Goal: Task Accomplishment & Management: Use online tool/utility

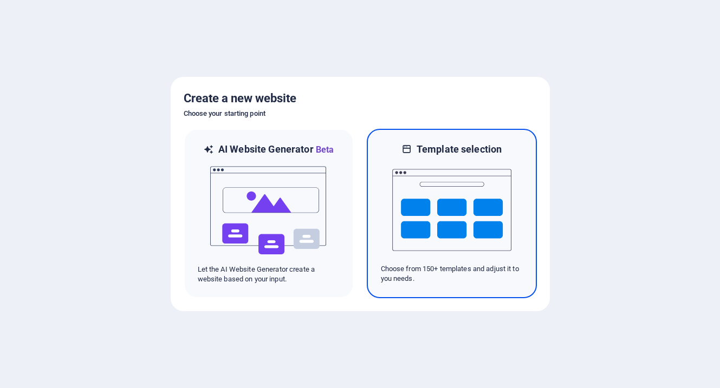
click at [455, 220] on img at bounding box center [451, 210] width 119 height 108
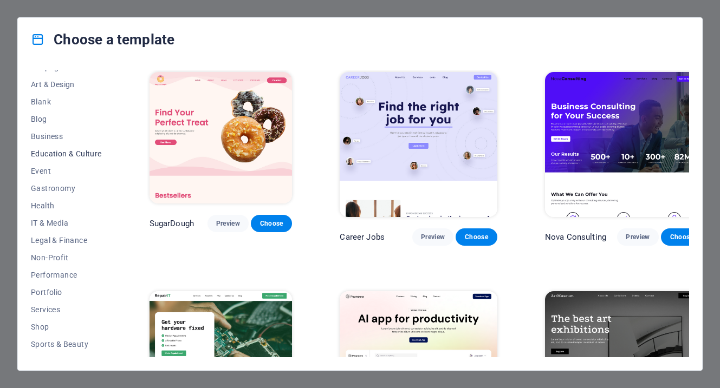
scroll to position [154, 0]
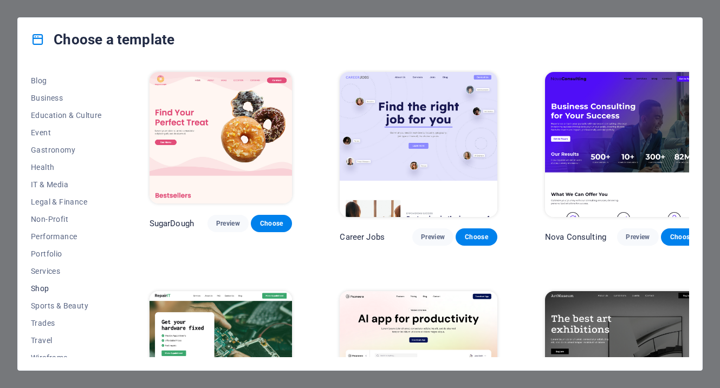
click at [45, 286] on span "Shop" at bounding box center [66, 288] width 71 height 9
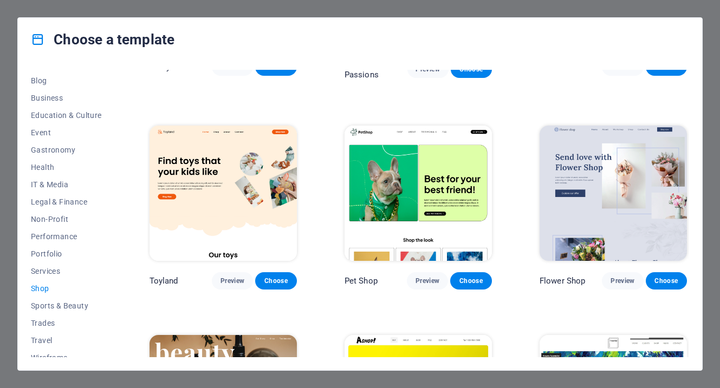
scroll to position [163, 0]
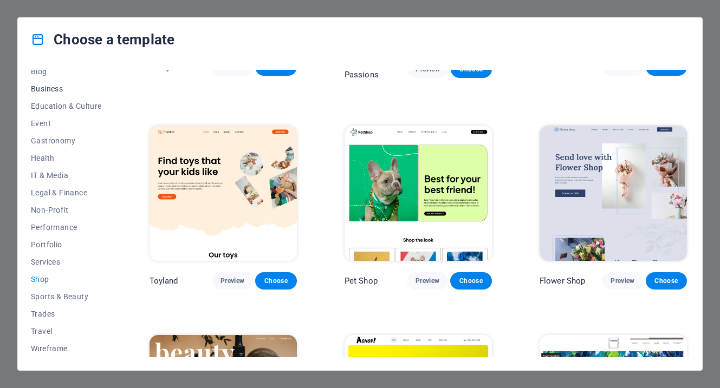
click at [44, 86] on span "Business" at bounding box center [66, 88] width 71 height 9
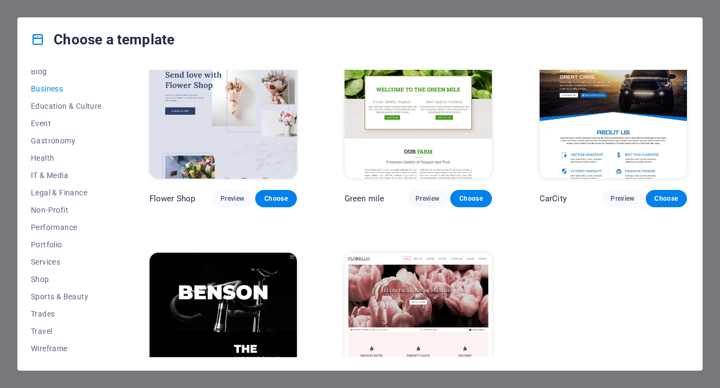
scroll to position [188, 0]
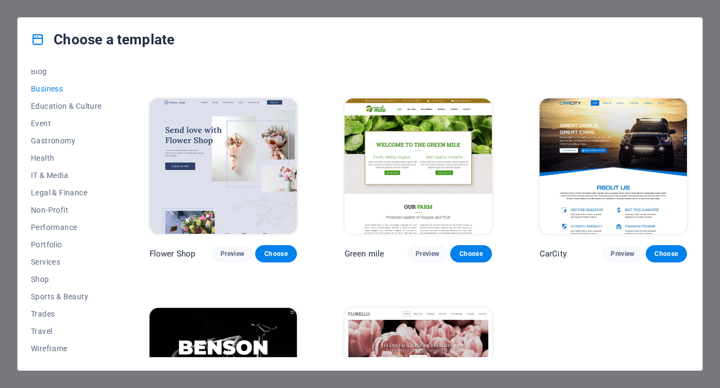
click at [187, 151] on img at bounding box center [222, 167] width 147 height 136
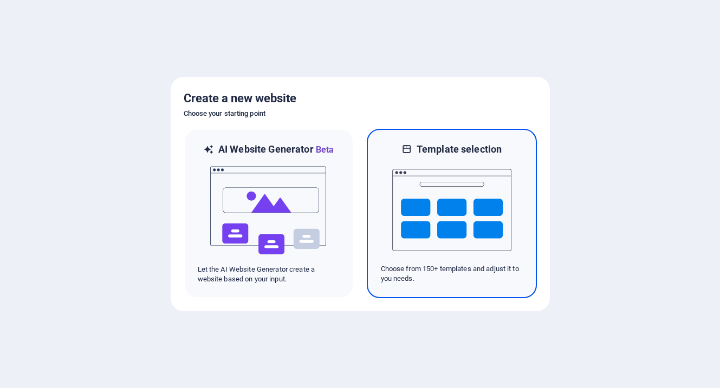
click at [464, 214] on img at bounding box center [451, 210] width 119 height 108
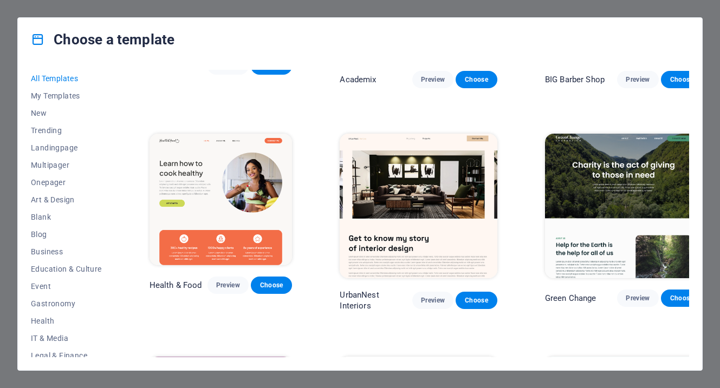
scroll to position [525, 0]
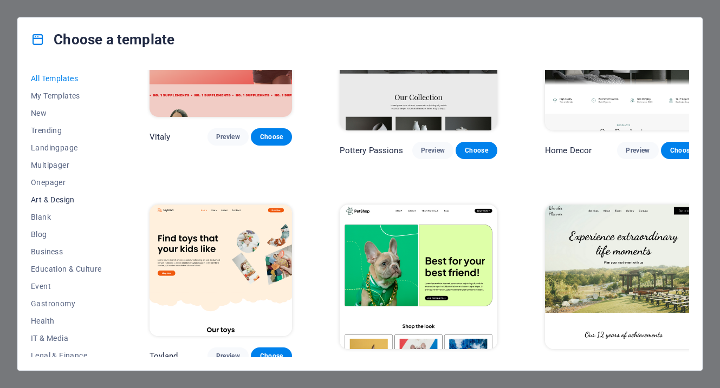
click at [52, 197] on span "Art & Design" at bounding box center [66, 199] width 71 height 9
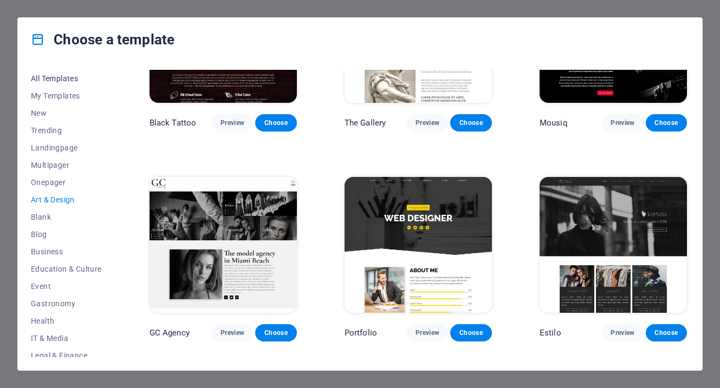
click at [50, 77] on span "All Templates" at bounding box center [66, 78] width 71 height 9
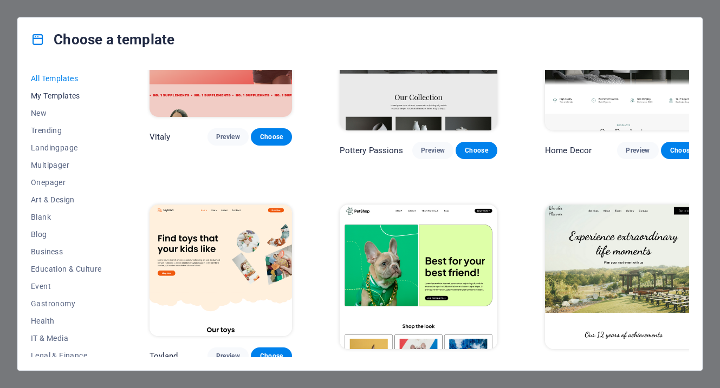
click at [51, 90] on button "My Templates" at bounding box center [66, 95] width 71 height 17
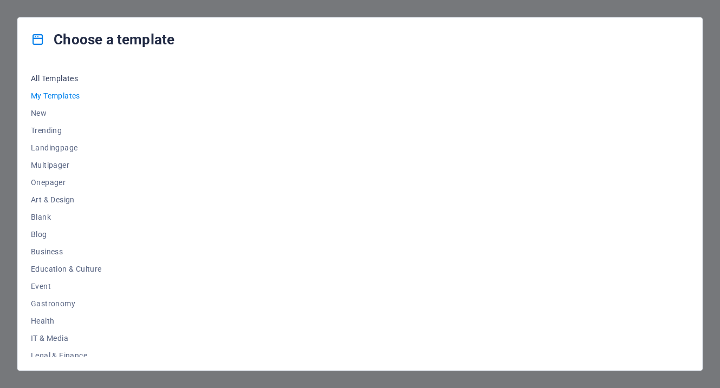
click at [52, 78] on span "All Templates" at bounding box center [66, 78] width 71 height 9
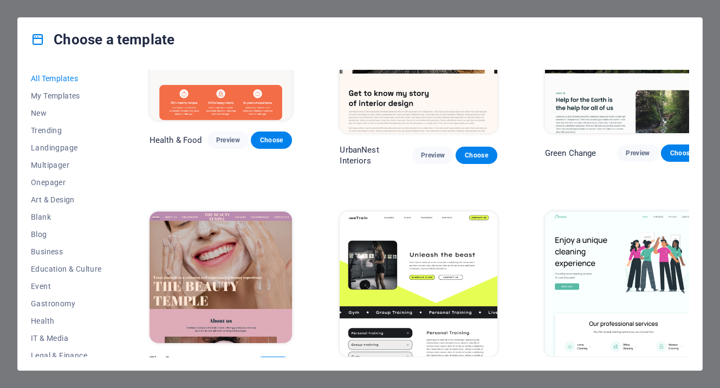
scroll to position [1617, 0]
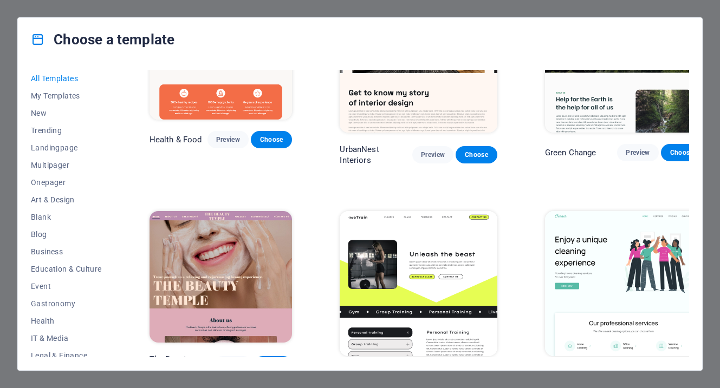
click at [203, 211] on img at bounding box center [220, 277] width 143 height 132
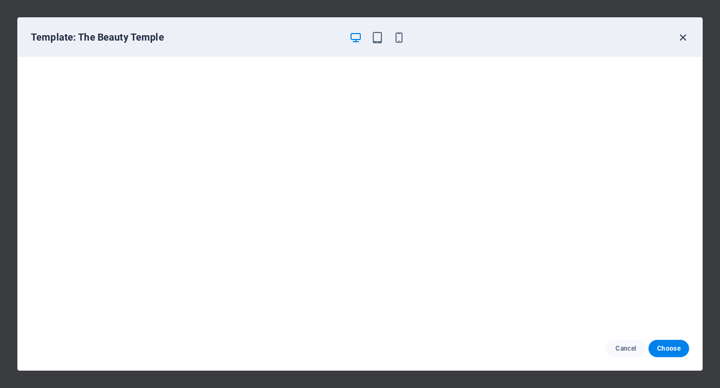
click at [682, 40] on icon "button" at bounding box center [682, 37] width 12 height 12
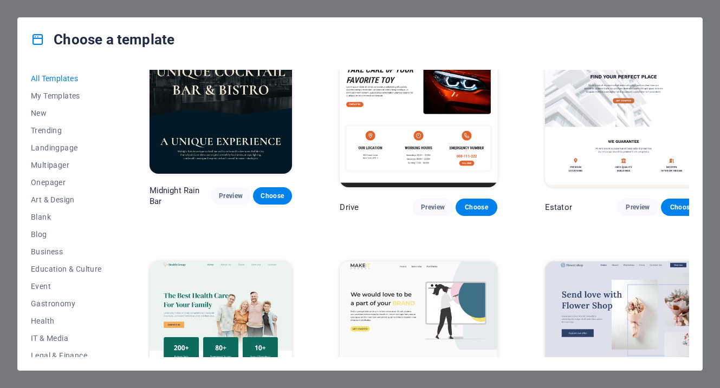
scroll to position [2445, 0]
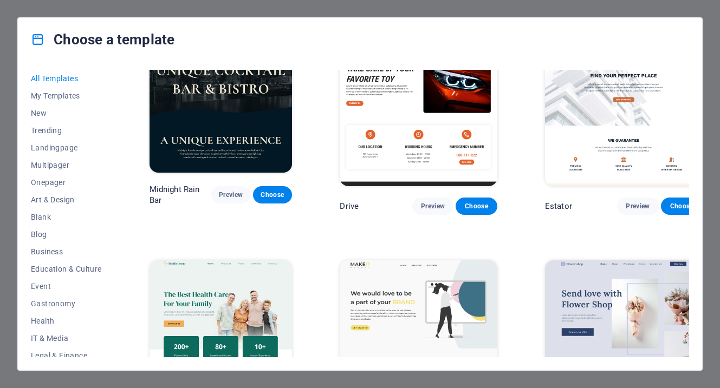
click at [581, 260] on img at bounding box center [623, 332] width 157 height 145
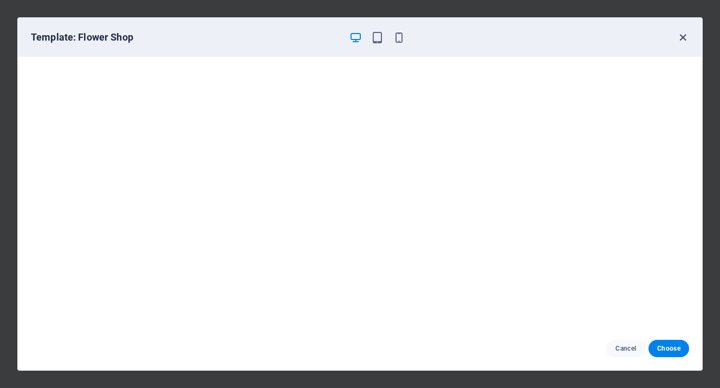
click at [679, 42] on icon "button" at bounding box center [682, 37] width 12 height 12
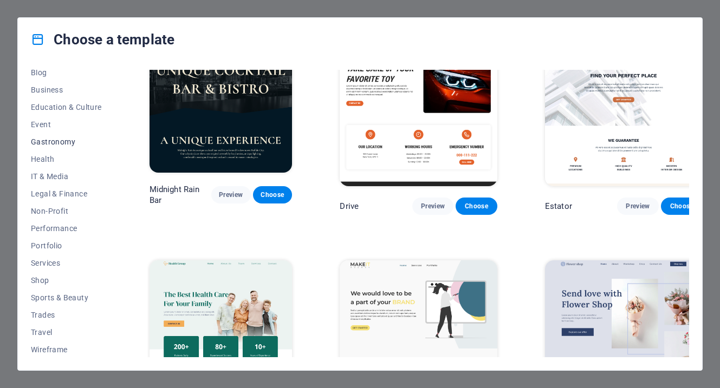
scroll to position [163, 0]
click at [37, 282] on span "Shop" at bounding box center [66, 279] width 71 height 9
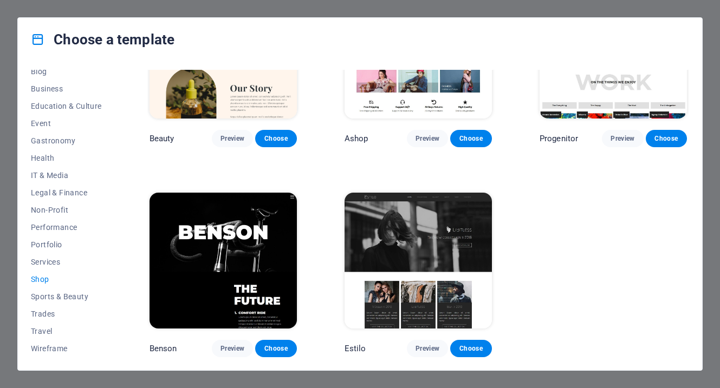
scroll to position [130, 0]
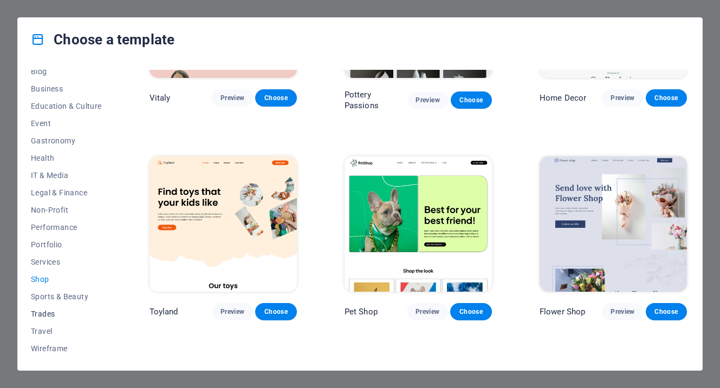
click at [41, 316] on span "Trades" at bounding box center [66, 314] width 71 height 9
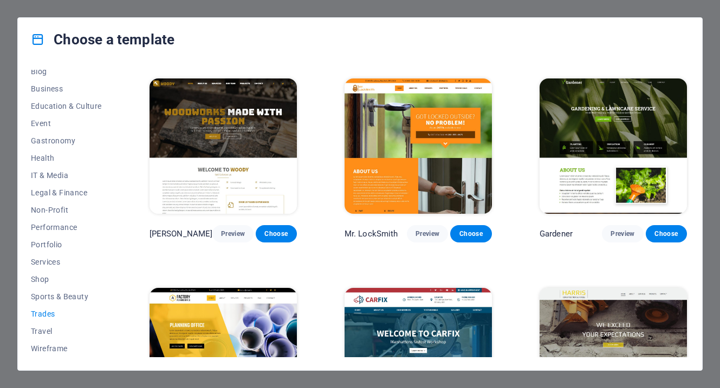
scroll to position [295, 0]
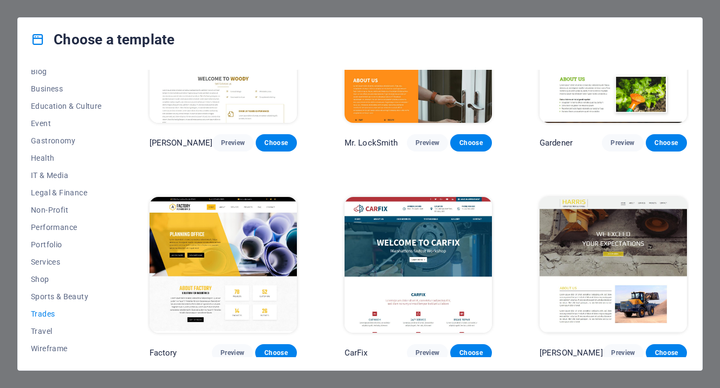
click at [251, 259] on img at bounding box center [222, 265] width 147 height 136
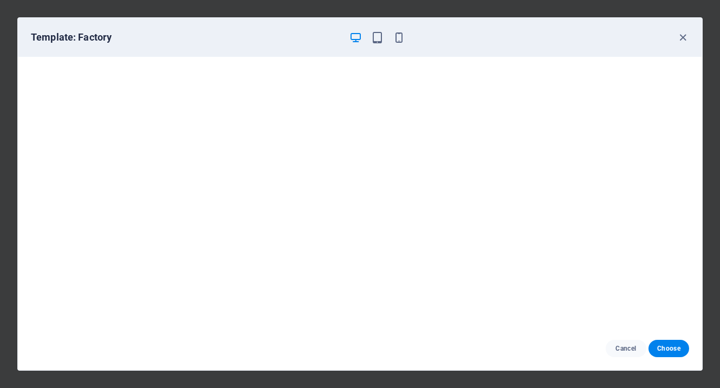
scroll to position [0, 0]
click at [683, 38] on icon "button" at bounding box center [682, 37] width 12 height 12
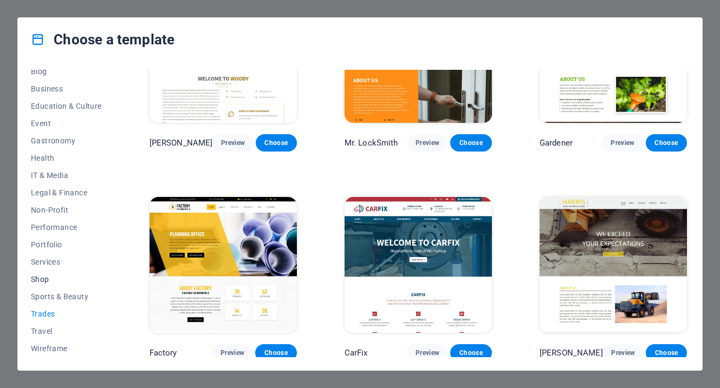
click at [38, 283] on span "Shop" at bounding box center [66, 279] width 71 height 9
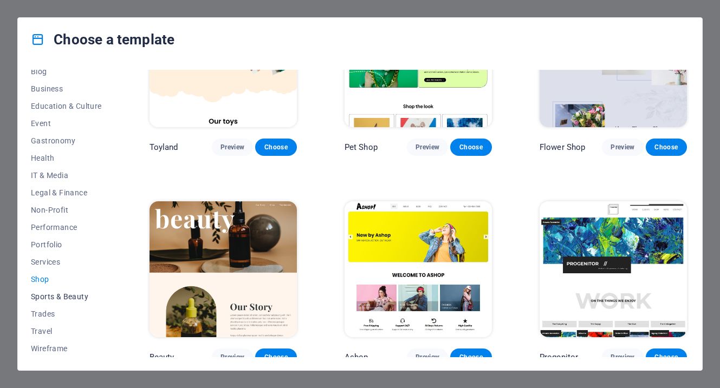
click at [48, 295] on span "Sports & Beauty" at bounding box center [66, 296] width 71 height 9
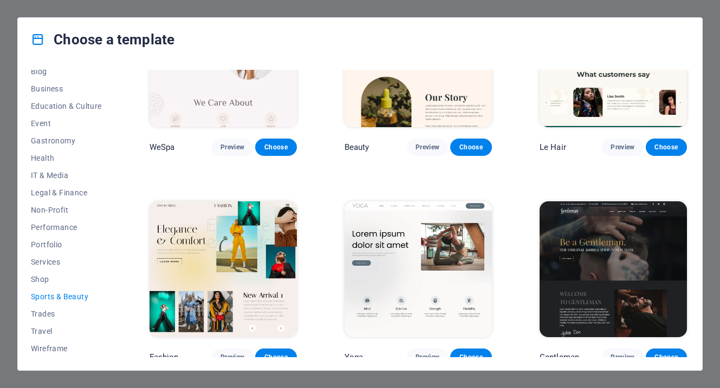
click at [209, 260] on img at bounding box center [222, 269] width 147 height 136
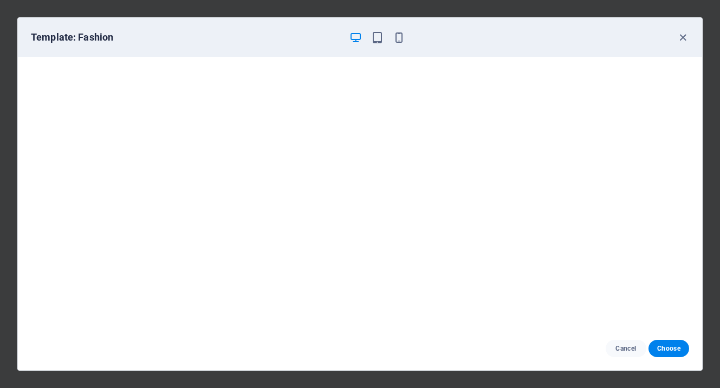
scroll to position [2, 0]
click at [682, 35] on icon "button" at bounding box center [682, 37] width 12 height 12
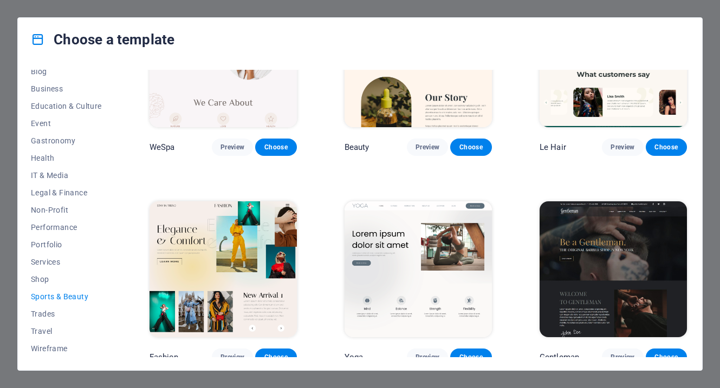
click at [386, 236] on img at bounding box center [417, 269] width 147 height 136
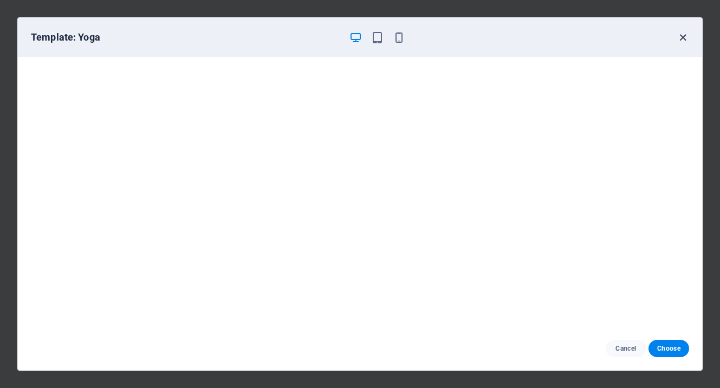
click at [681, 36] on icon "button" at bounding box center [682, 37] width 12 height 12
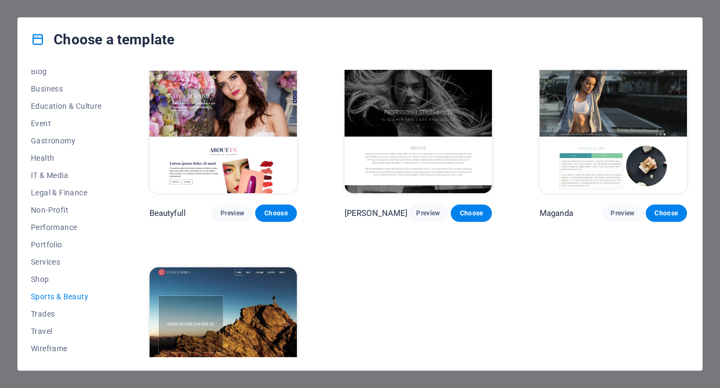
scroll to position [933, 0]
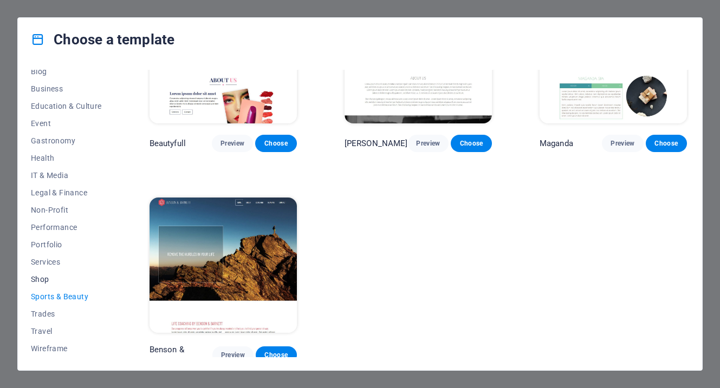
click at [34, 284] on button "Shop" at bounding box center [66, 279] width 71 height 17
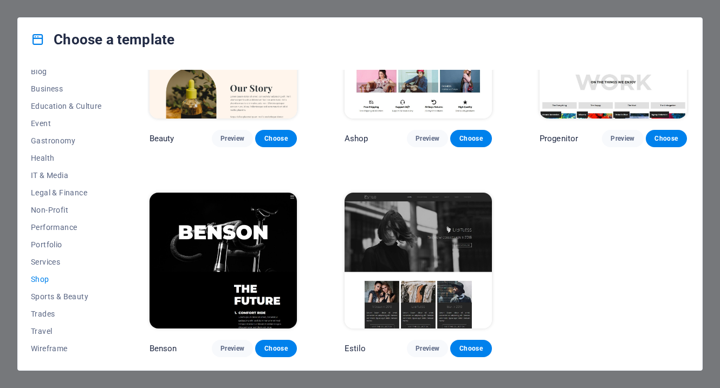
scroll to position [507, 0]
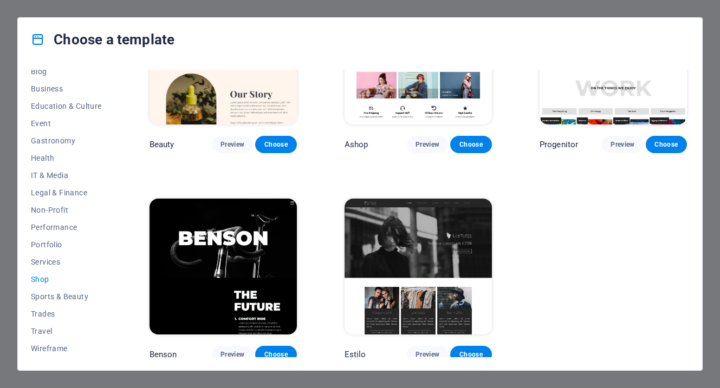
click at [257, 261] on img at bounding box center [222, 267] width 147 height 136
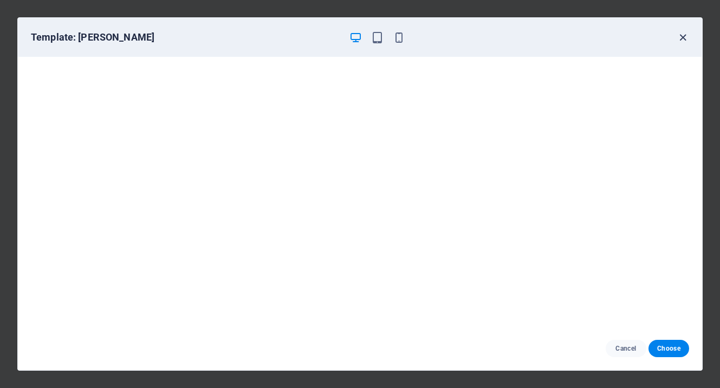
click at [685, 32] on icon "button" at bounding box center [682, 37] width 12 height 12
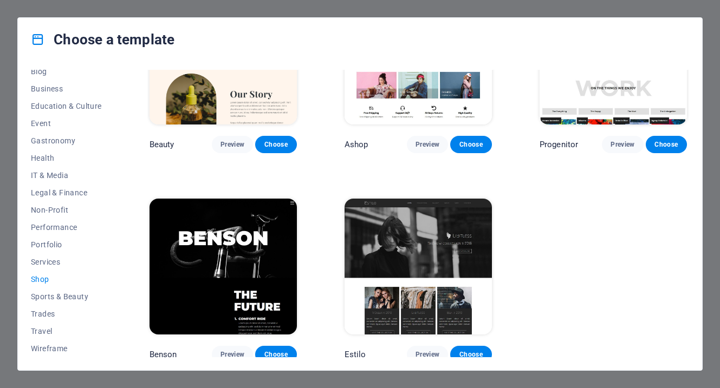
click at [409, 250] on img at bounding box center [417, 267] width 147 height 136
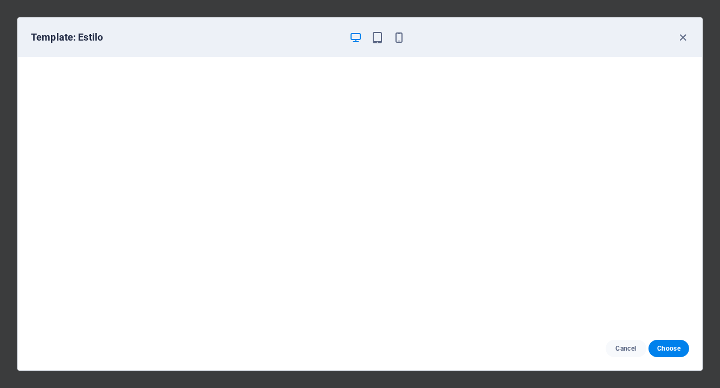
scroll to position [0, 0]
click at [682, 35] on icon "button" at bounding box center [682, 37] width 12 height 12
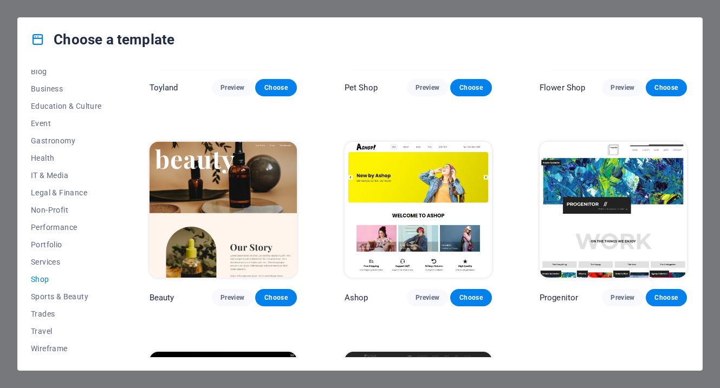
scroll to position [342, 0]
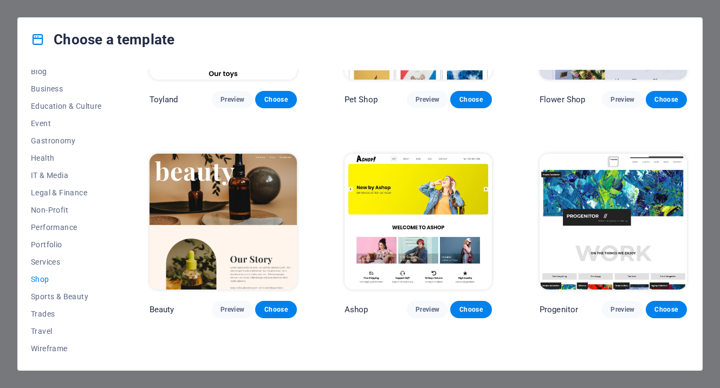
click at [389, 215] on img at bounding box center [417, 222] width 147 height 136
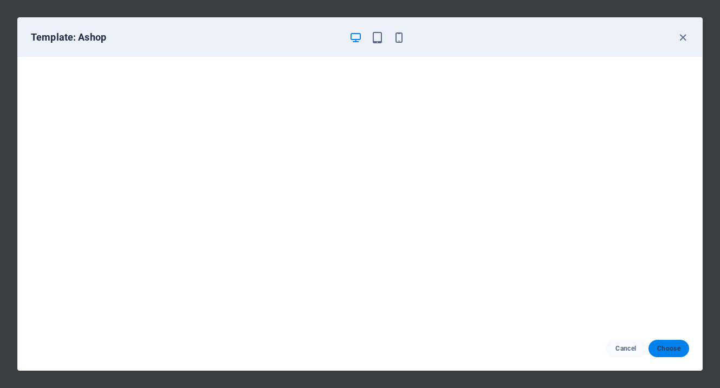
click at [670, 348] on span "Choose" at bounding box center [668, 348] width 23 height 9
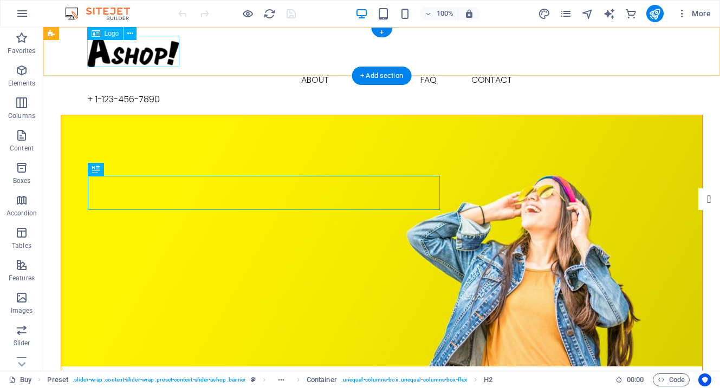
click at [136, 54] on div at bounding box center [381, 51] width 589 height 31
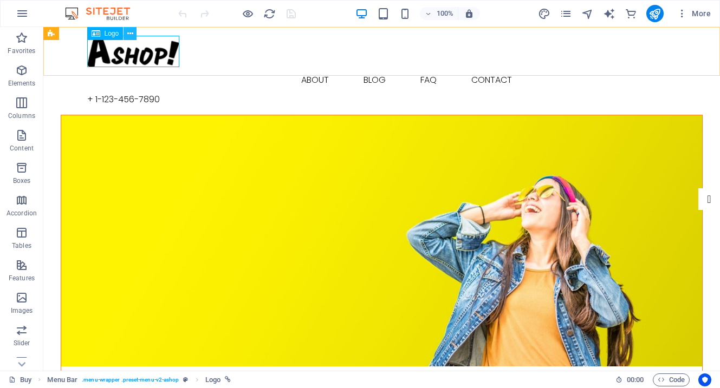
click at [128, 31] on icon at bounding box center [130, 33] width 6 height 11
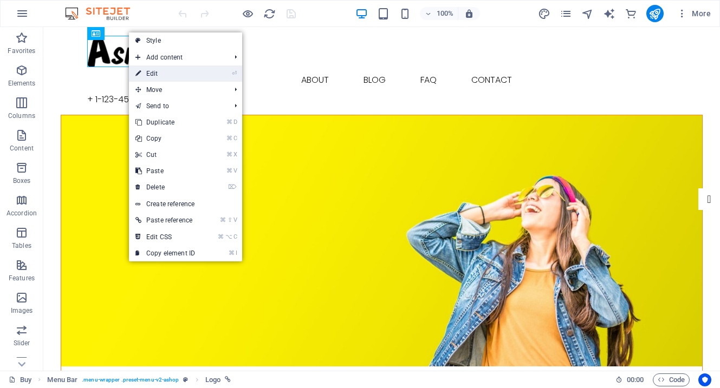
click at [149, 73] on link "⏎ Edit" at bounding box center [165, 74] width 73 height 16
select select "px"
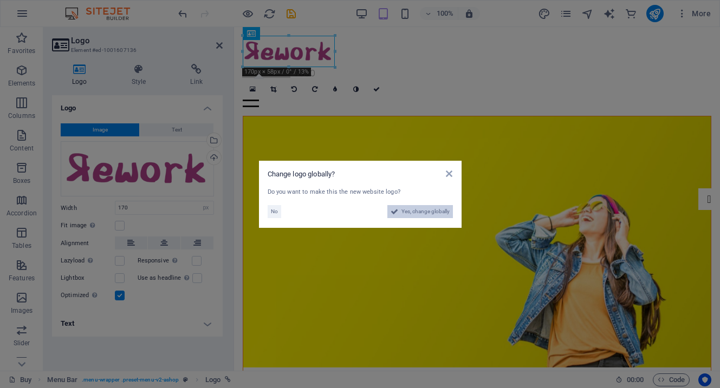
click at [418, 214] on span "Yes, change globally" at bounding box center [425, 211] width 48 height 13
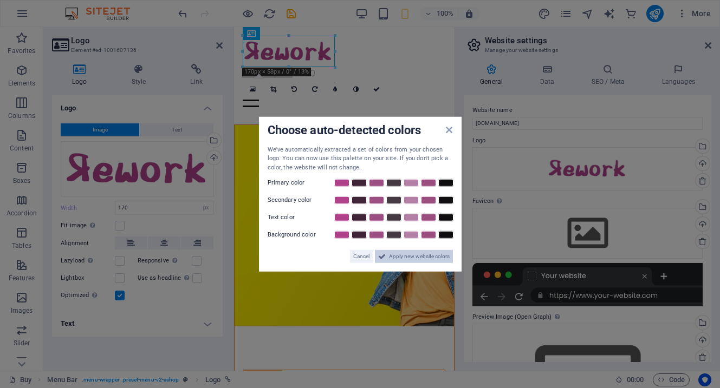
click at [410, 253] on span "Apply new website colors" at bounding box center [419, 256] width 61 height 13
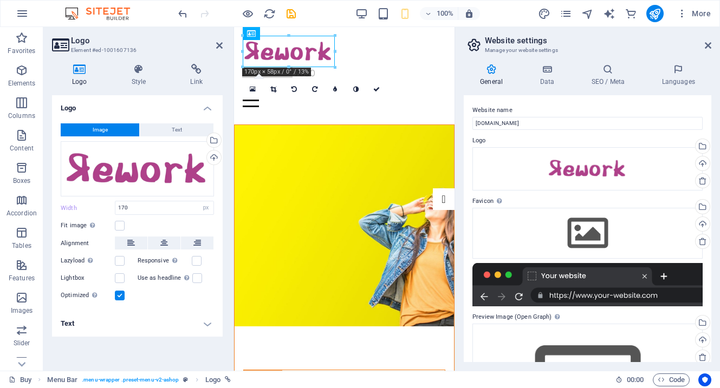
click at [703, 46] on header "Website settings Manage your website settings" at bounding box center [588, 41] width 245 height 28
click at [706, 45] on icon at bounding box center [707, 45] width 6 height 9
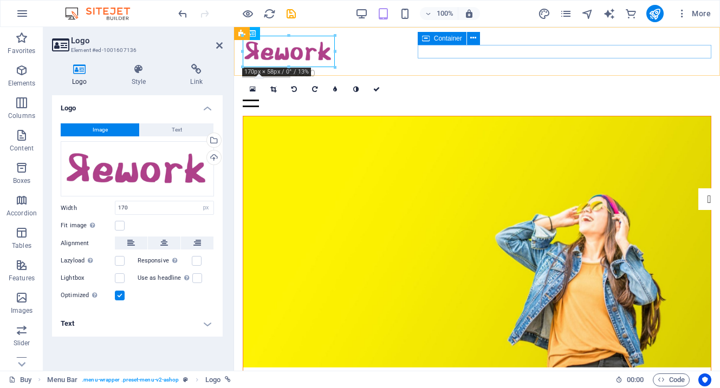
click at [491, 80] on div "Menu" at bounding box center [477, 93] width 468 height 27
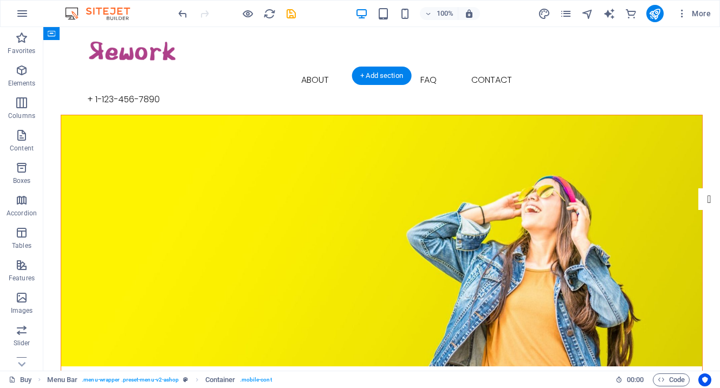
click at [144, 115] on figure at bounding box center [381, 240] width 641 height 251
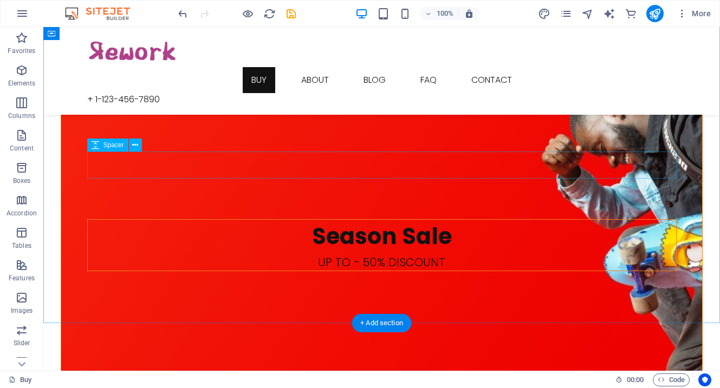
scroll to position [1298, 0]
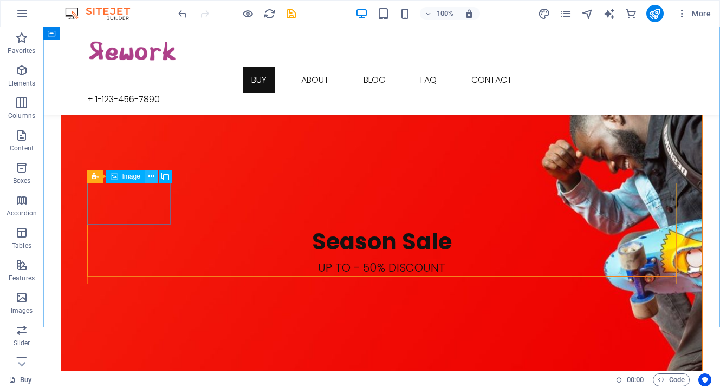
click at [149, 177] on icon at bounding box center [151, 176] width 6 height 11
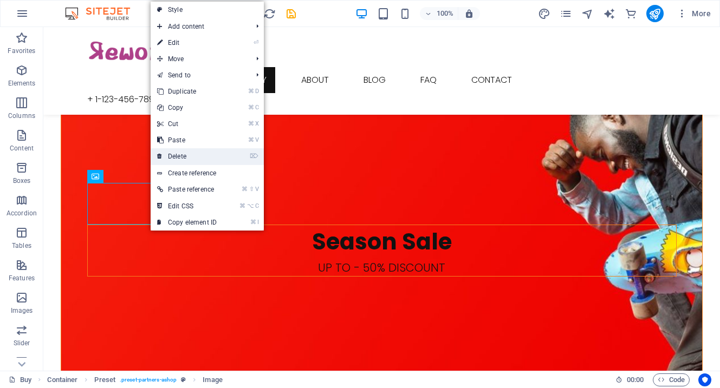
click at [174, 153] on link "⌦ Delete" at bounding box center [187, 156] width 73 height 16
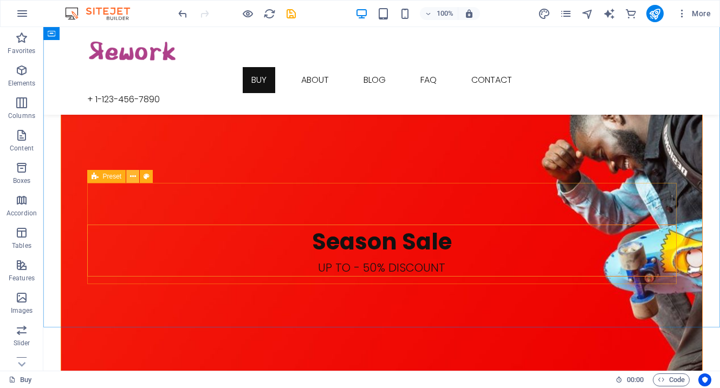
click at [132, 174] on icon at bounding box center [133, 176] width 6 height 11
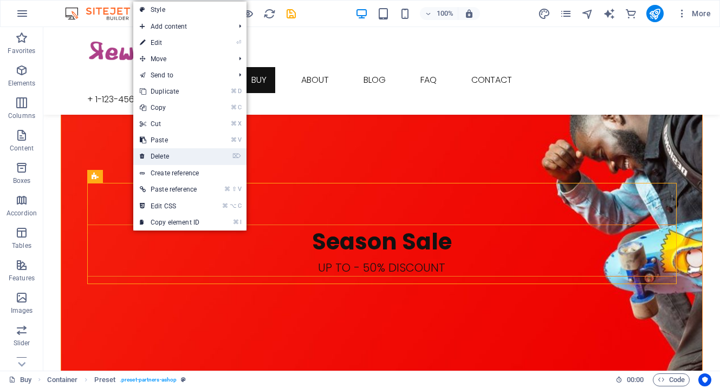
click at [148, 161] on link "⌦ Delete" at bounding box center [169, 156] width 73 height 16
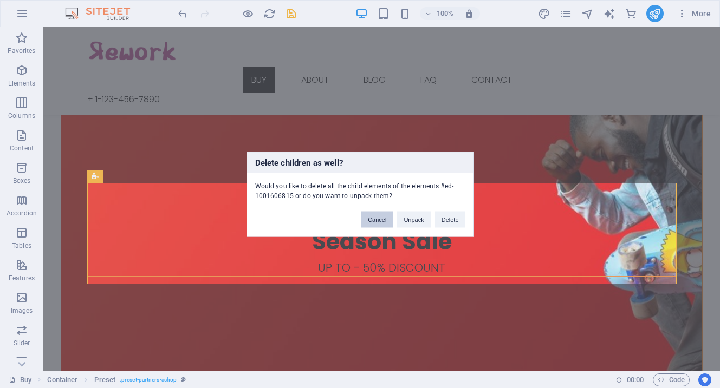
click at [377, 219] on button "Cancel" at bounding box center [376, 219] width 31 height 16
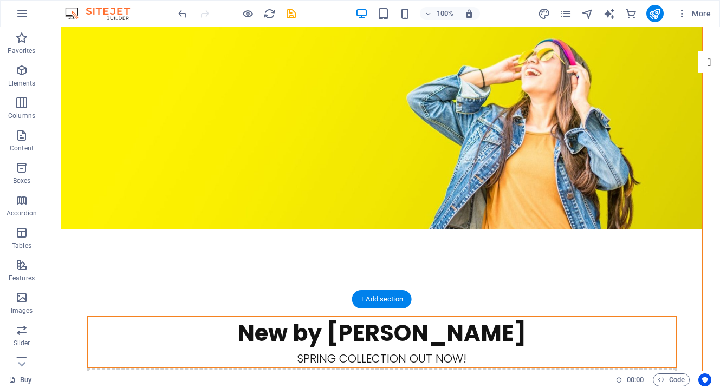
scroll to position [0, 0]
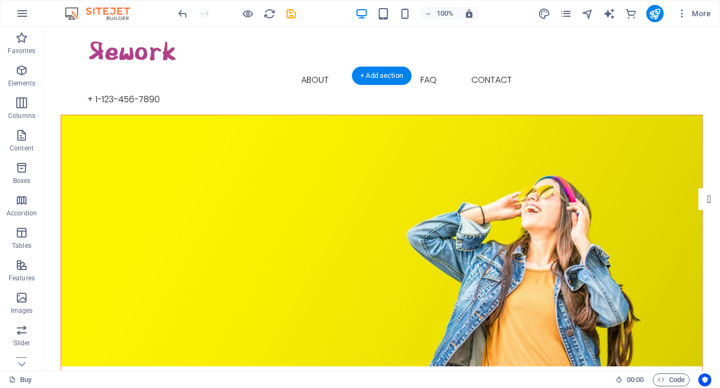
click at [213, 115] on figure at bounding box center [381, 240] width 641 height 251
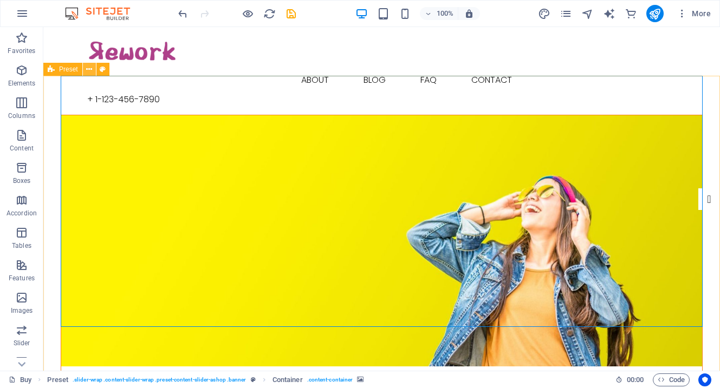
click at [93, 68] on button at bounding box center [89, 69] width 13 height 13
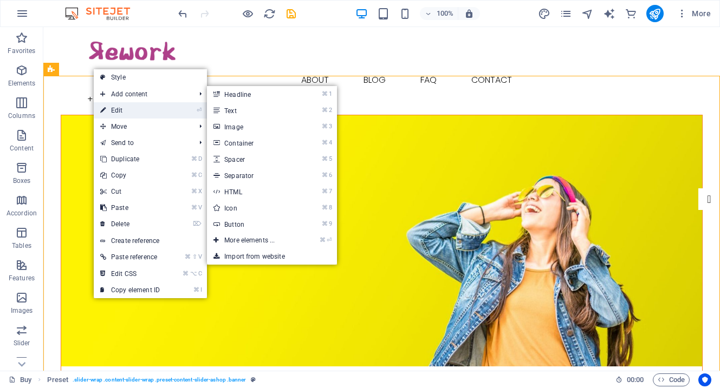
click at [116, 104] on link "⏎ Edit" at bounding box center [130, 110] width 73 height 16
select select "banner"
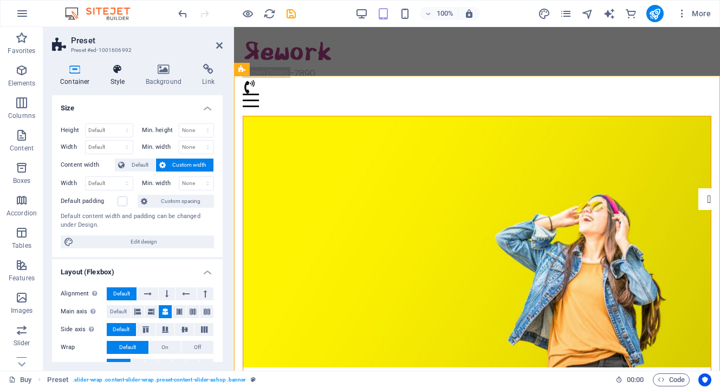
click at [114, 72] on icon at bounding box center [117, 69] width 31 height 11
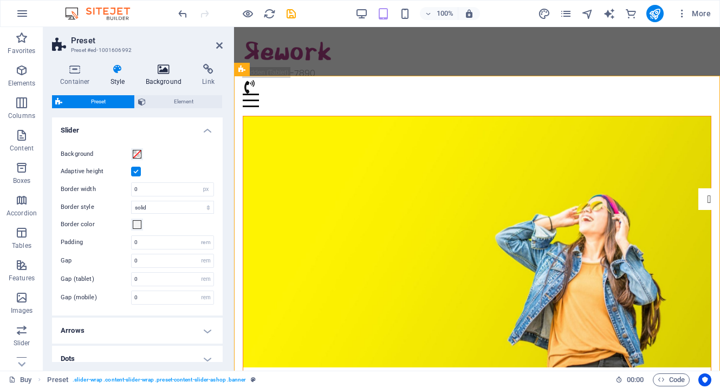
click at [158, 70] on icon at bounding box center [164, 69] width 53 height 11
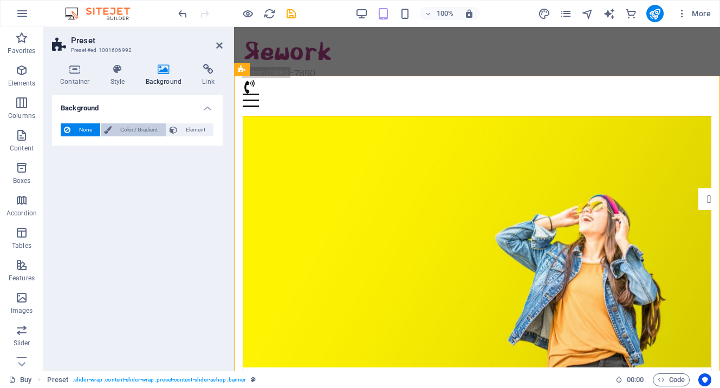
click at [138, 130] on span "Color / Gradient" at bounding box center [139, 129] width 48 height 13
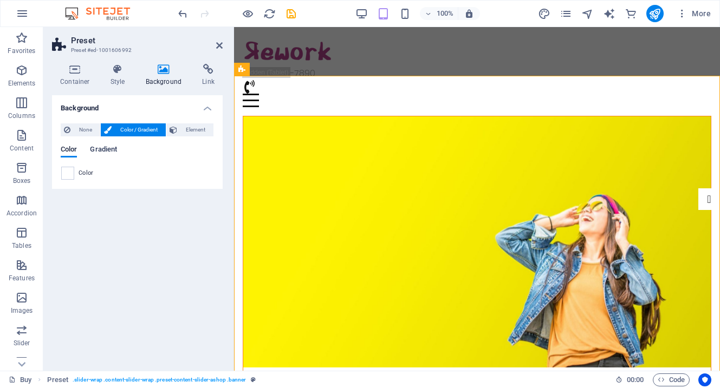
click at [109, 147] on span "Gradient" at bounding box center [103, 150] width 27 height 15
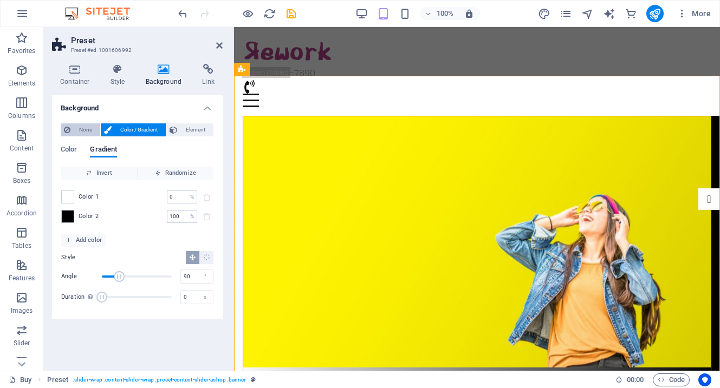
click at [82, 129] on span "None" at bounding box center [85, 129] width 23 height 13
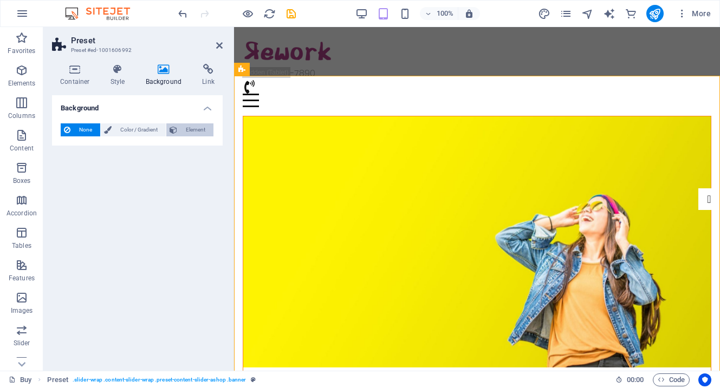
click at [184, 126] on span "Element" at bounding box center [195, 129] width 30 height 13
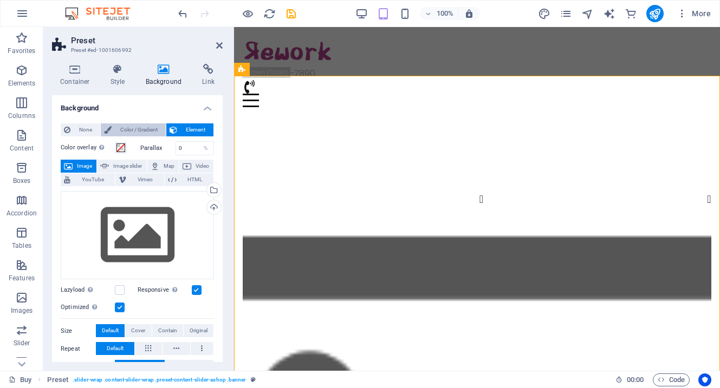
click at [140, 129] on span "Color / Gradient" at bounding box center [139, 129] width 48 height 13
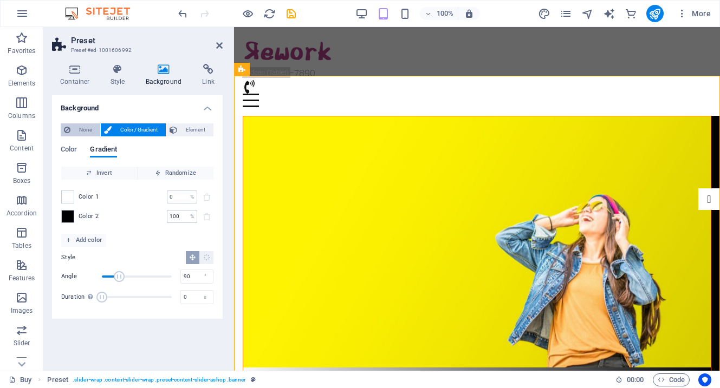
click at [84, 130] on span "None" at bounding box center [85, 129] width 23 height 13
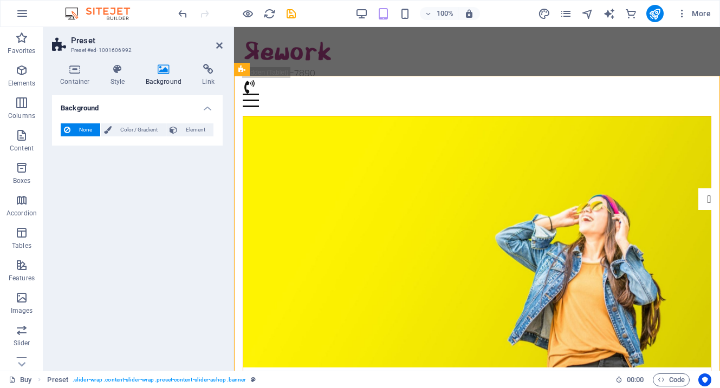
click at [434, 116] on figure at bounding box center [476, 241] width 467 height 251
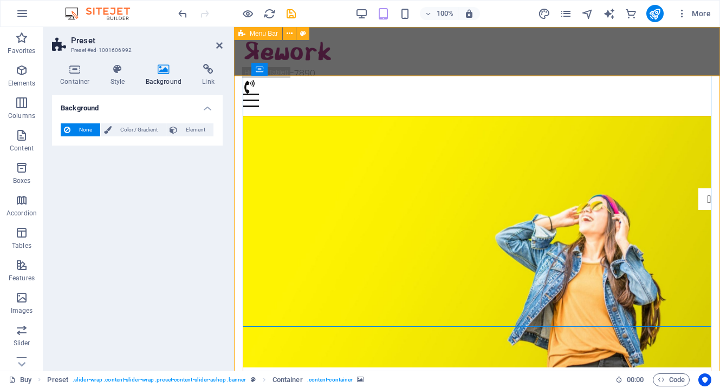
click at [473, 60] on div "Buy About Blog FAQ Contact + 1-123-456-7890 Menu" at bounding box center [477, 71] width 486 height 89
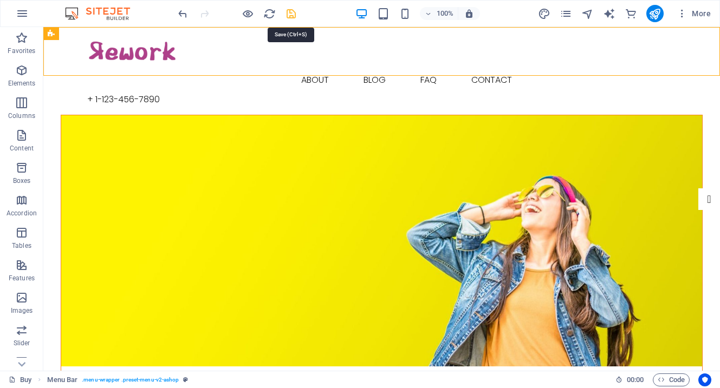
click at [291, 16] on icon "save" at bounding box center [291, 14] width 12 height 12
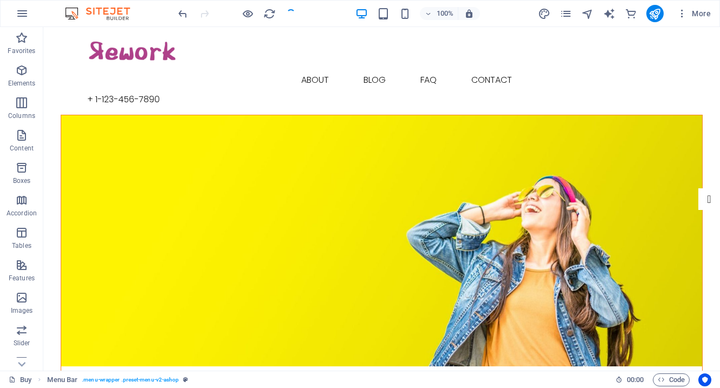
checkbox input "false"
